Goal: Transaction & Acquisition: Purchase product/service

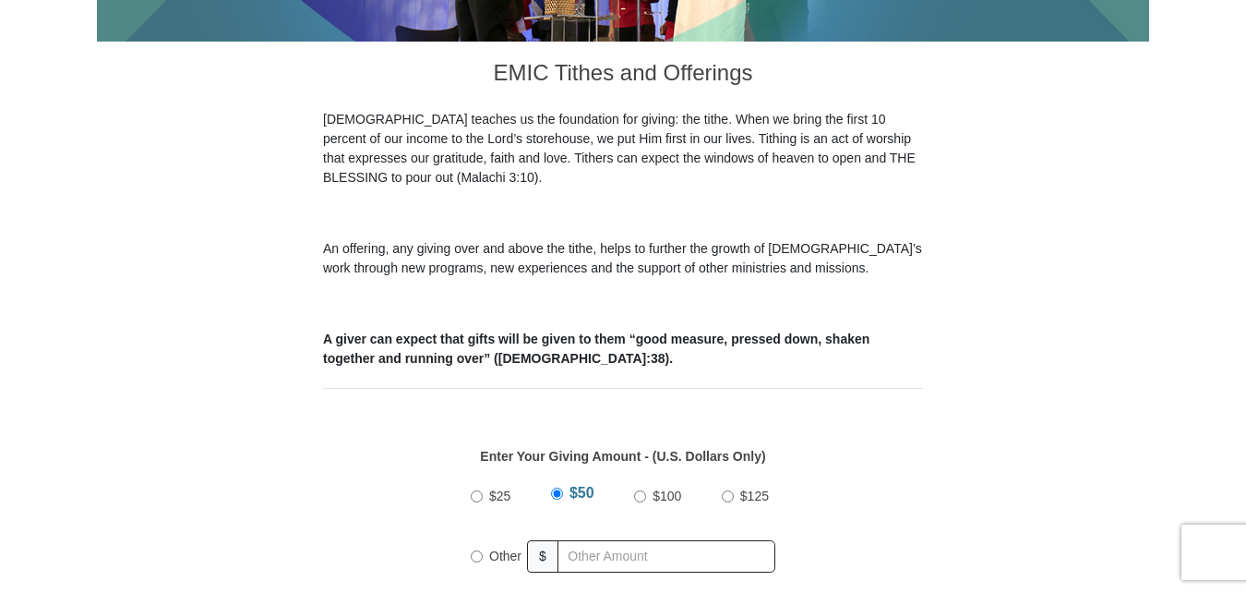
scroll to position [552, 0]
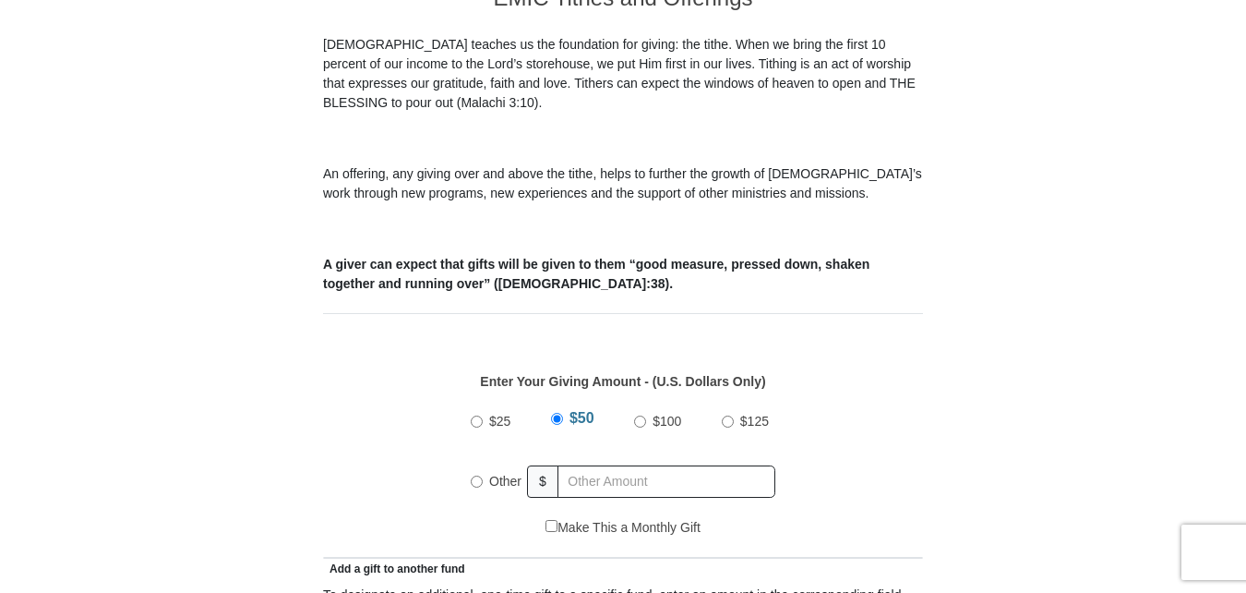
click at [475, 475] on input "Other" at bounding box center [477, 481] width 12 height 12
radio input "true"
click at [619, 469] on input "text" at bounding box center [669, 481] width 211 height 32
type input "194.00"
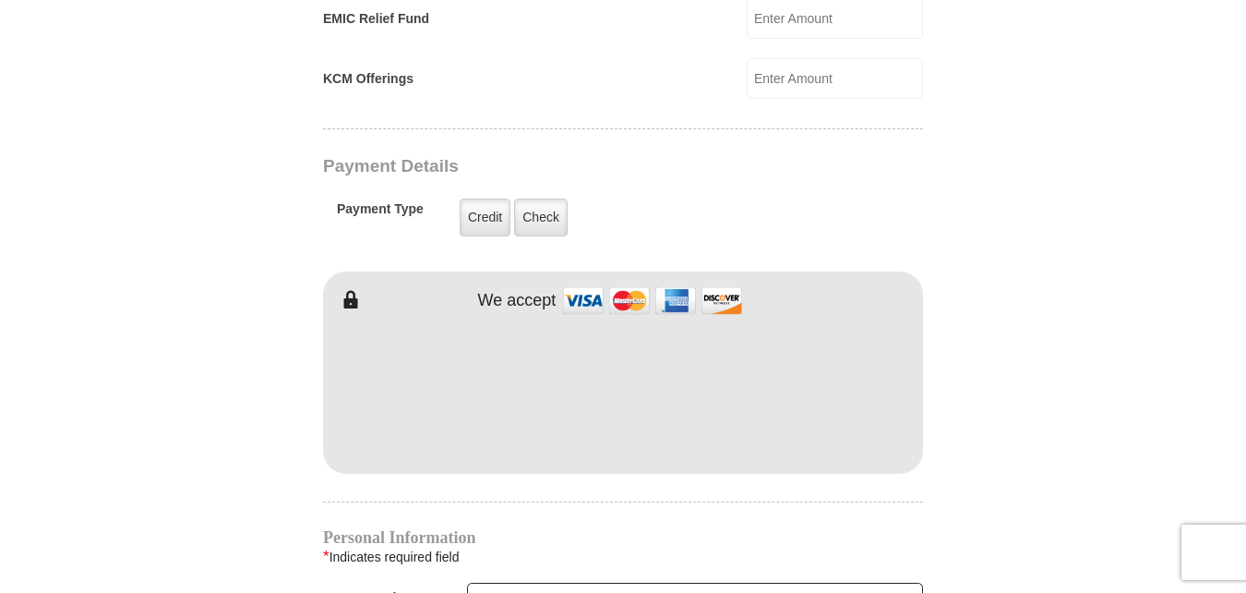
scroll to position [1390, 0]
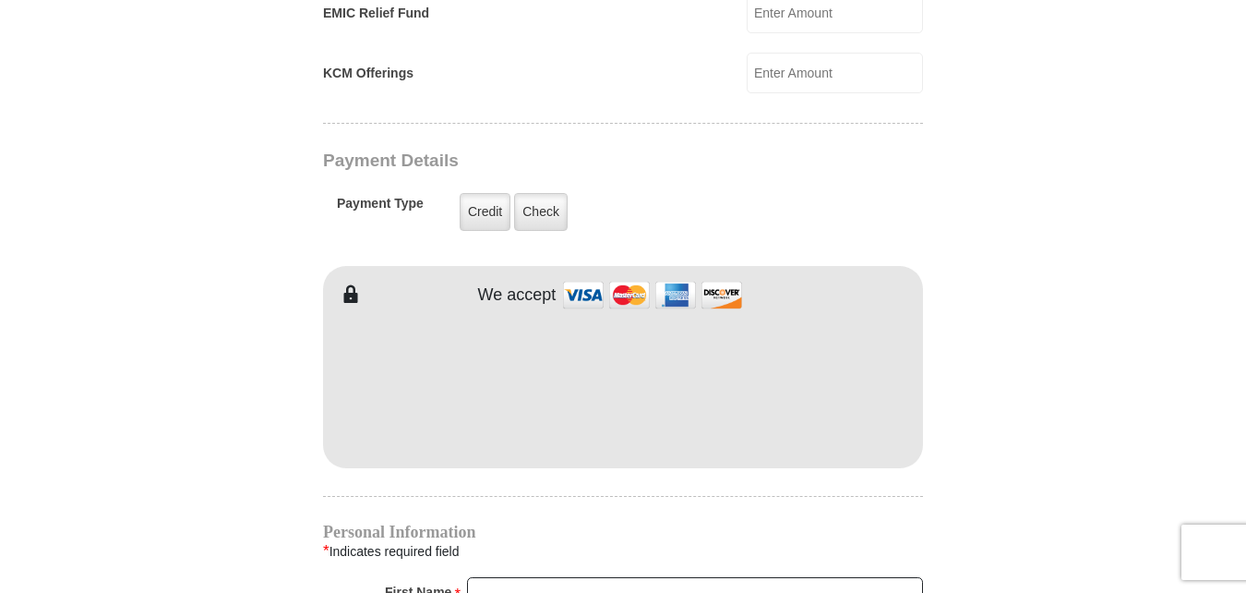
click at [558, 463] on div "EMIC Tithes and Offerings The Bible teaches us the foundation for giving: the t…" at bounding box center [623, 256] width 600 height 2254
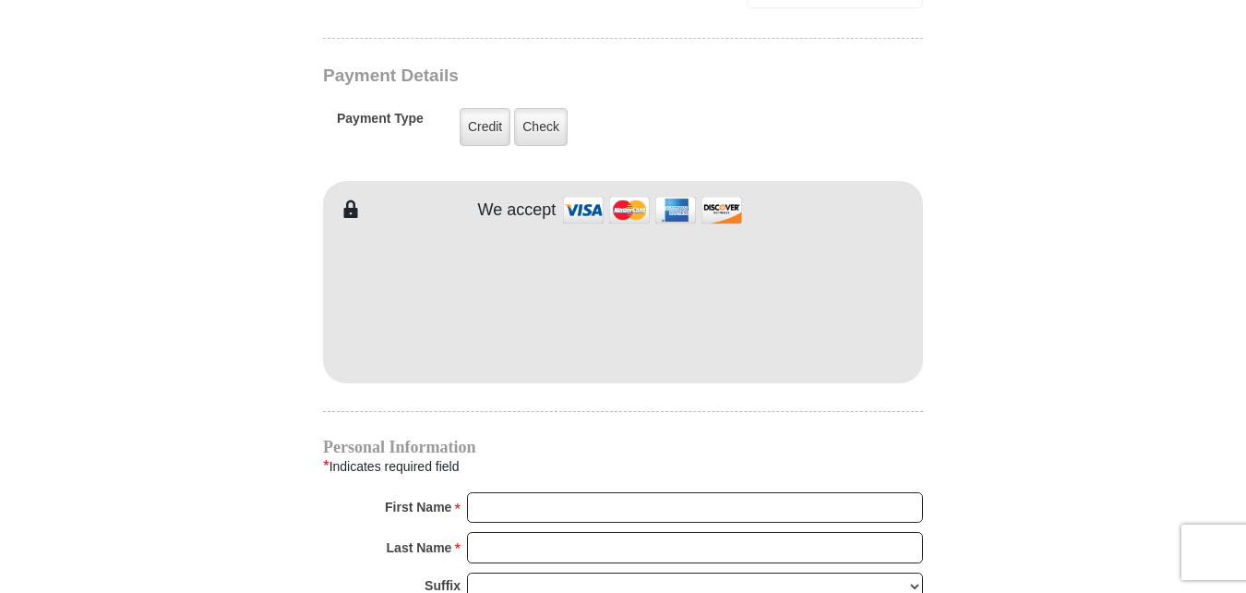
scroll to position [1476, 0]
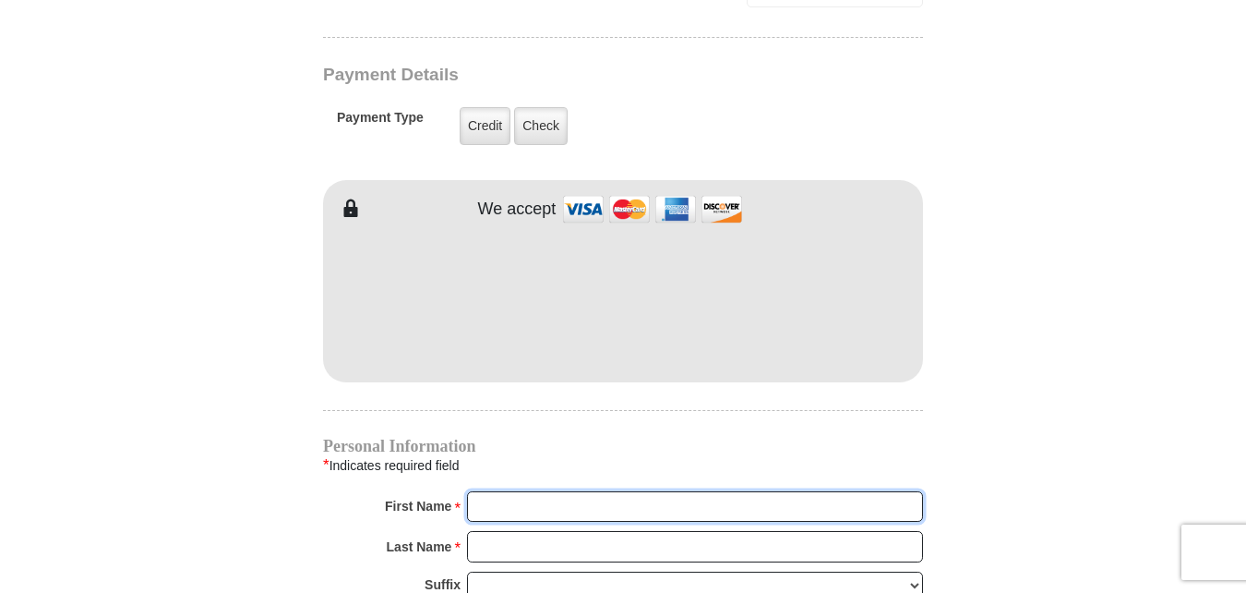
click at [538, 491] on input "First Name *" at bounding box center [695, 506] width 456 height 31
type input "George"
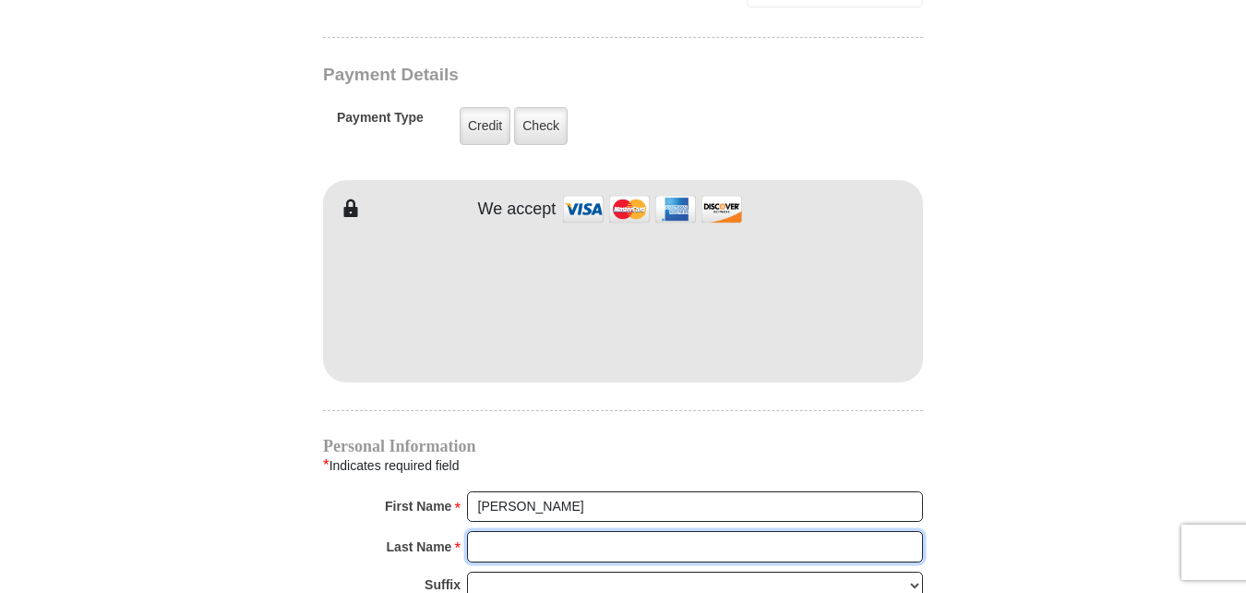
type input "Rose"
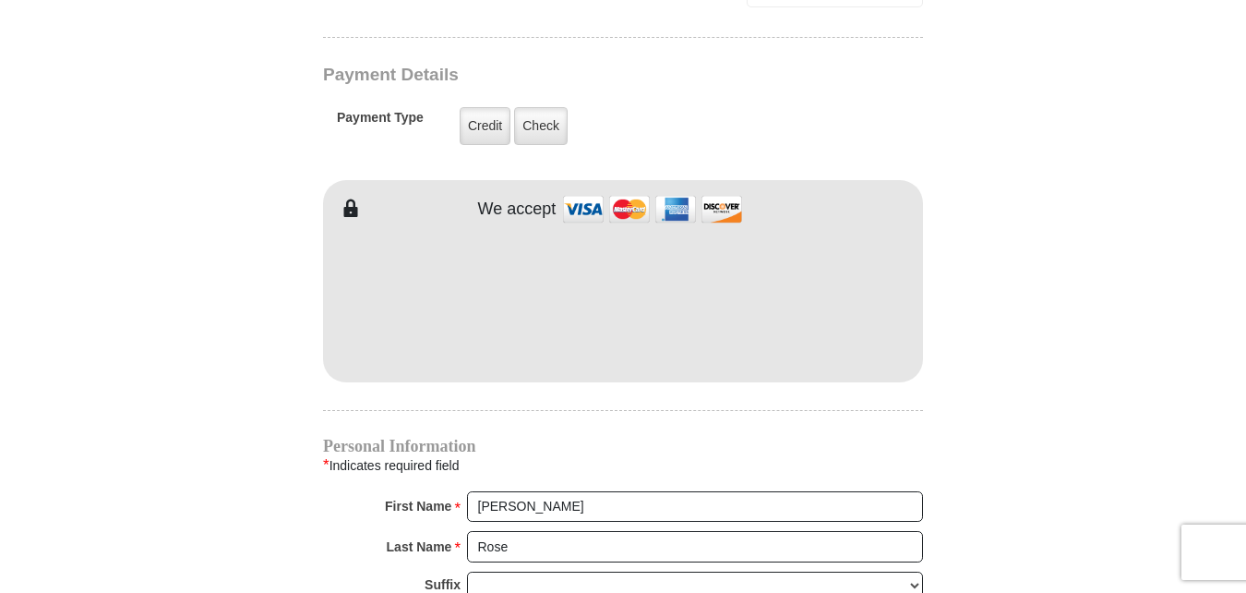
type input "gmrdes53@gmail.com"
type input "4521 Copper Point Dr."
type input "Crowley"
type input "76036"
type input "4695004031"
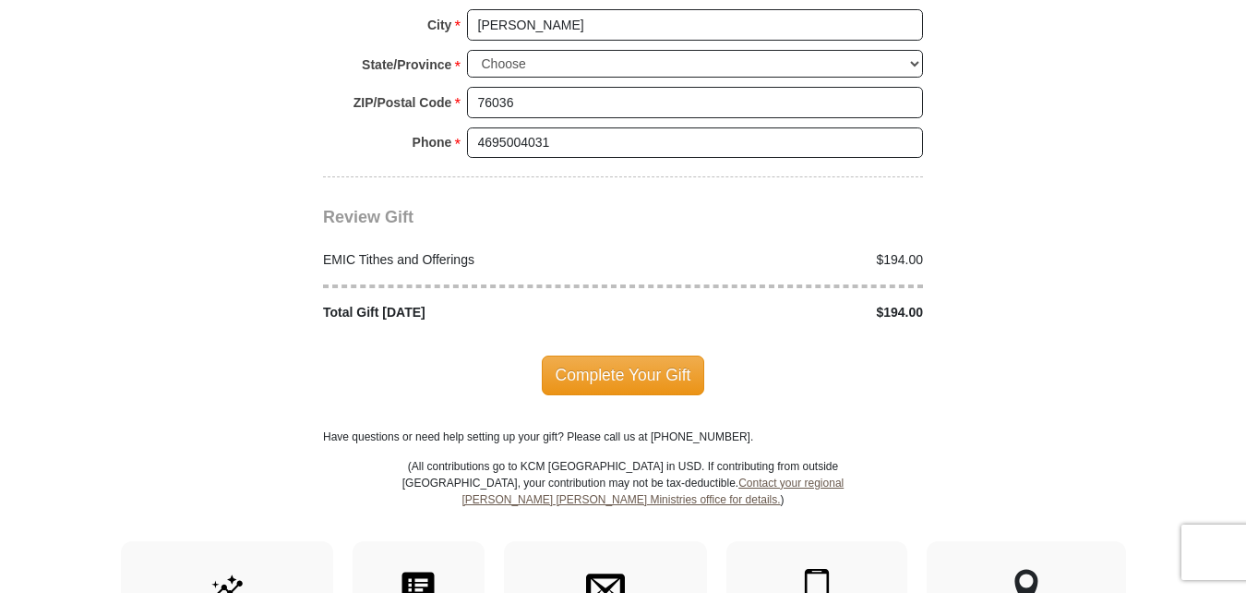
scroll to position [2232, 0]
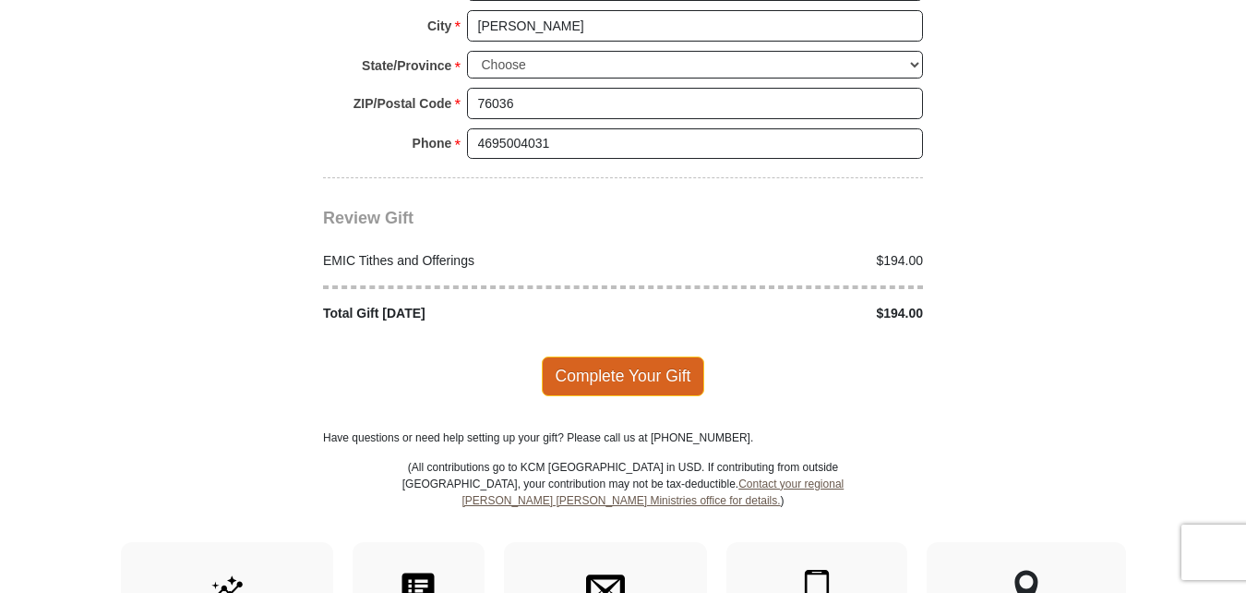
click at [612, 356] on span "Complete Your Gift" at bounding box center [623, 375] width 163 height 39
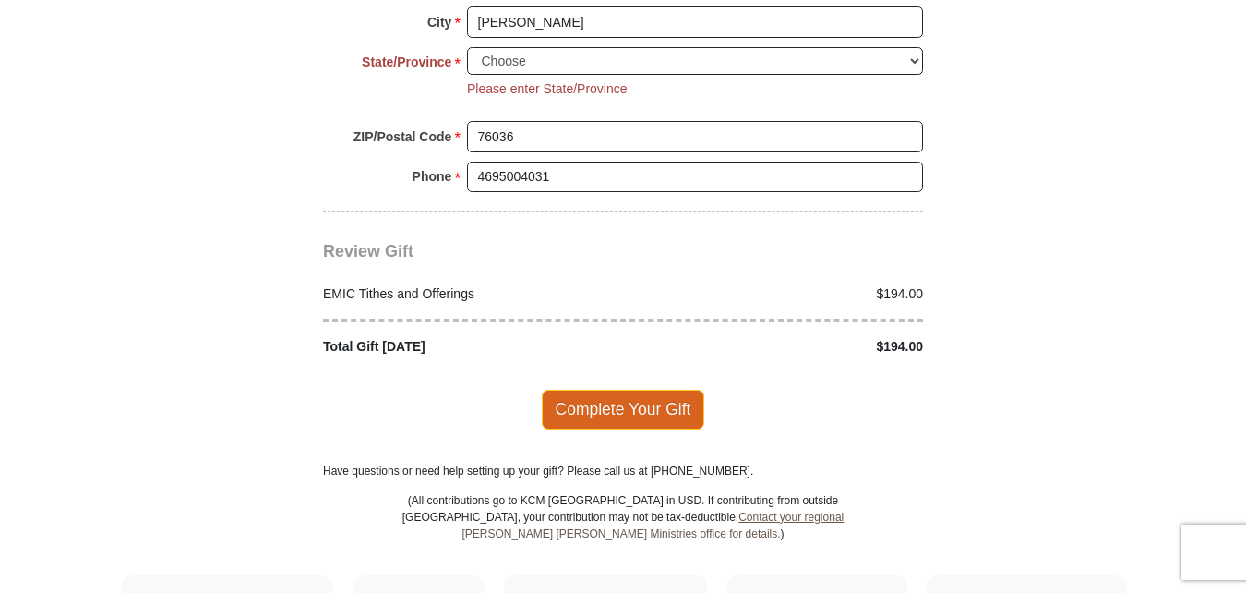
scroll to position [2242, 0]
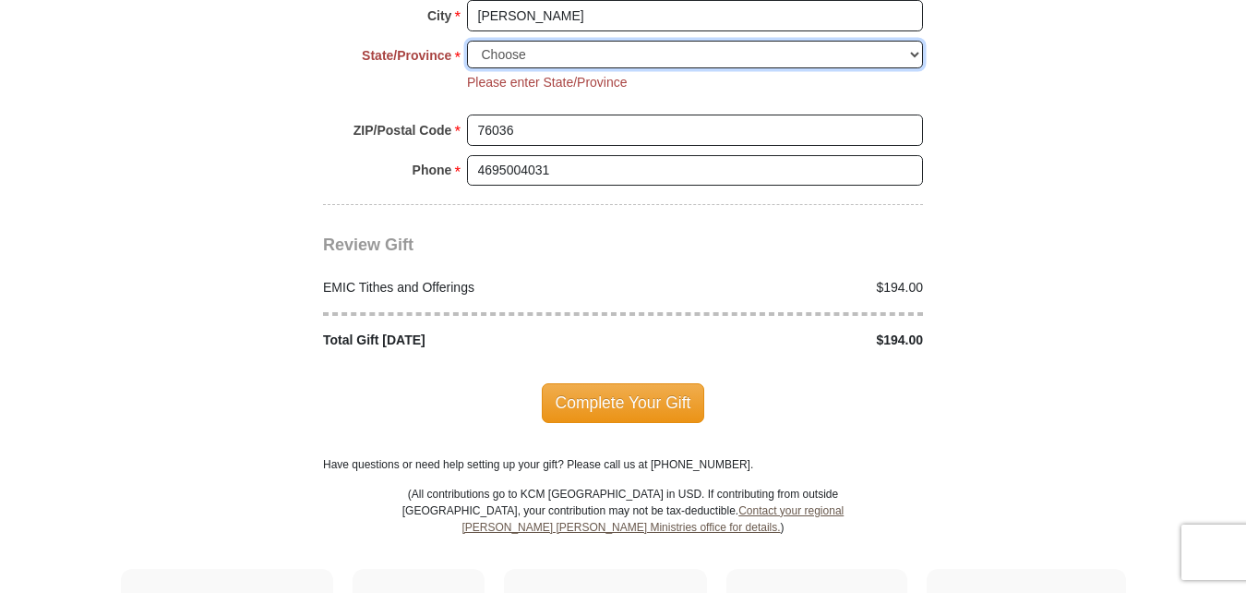
click at [537, 41] on select "Choose Alabama Alaska American Samoa Arizona Arkansas Armed Forces Americas Arm…" at bounding box center [695, 55] width 456 height 29
select select "TX"
click at [467, 41] on select "Choose Alabama Alaska American Samoa Arizona Arkansas Armed Forces Americas Arm…" at bounding box center [695, 55] width 456 height 29
click at [512, 404] on div "Complete Your Gift" at bounding box center [623, 402] width 600 height 105
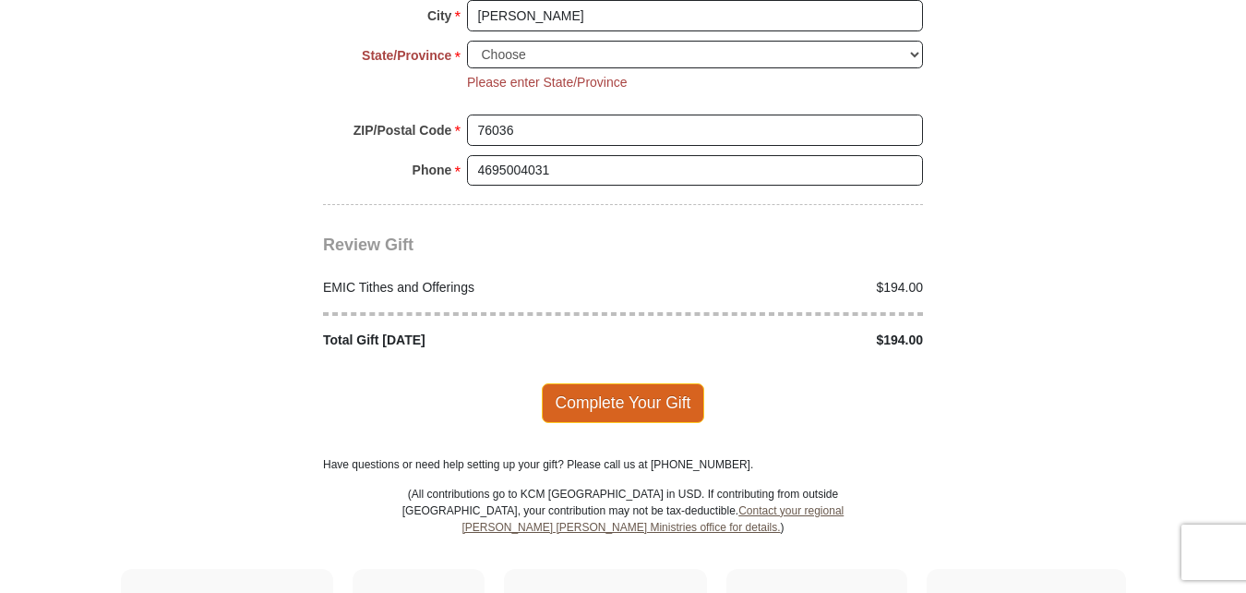
click at [595, 391] on span "Complete Your Gift" at bounding box center [623, 402] width 163 height 39
